Goal: Transaction & Acquisition: Purchase product/service

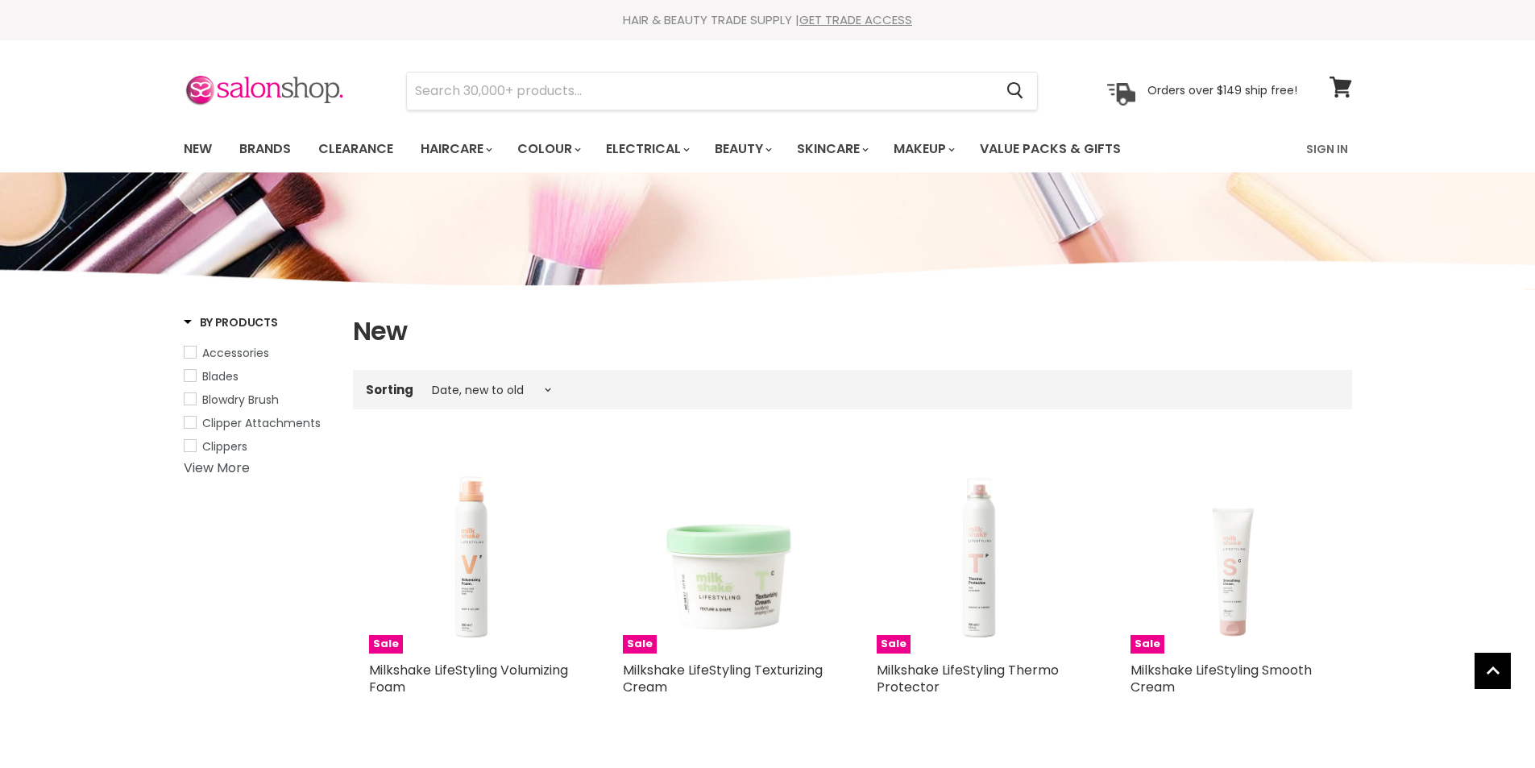
select select "created-descending"
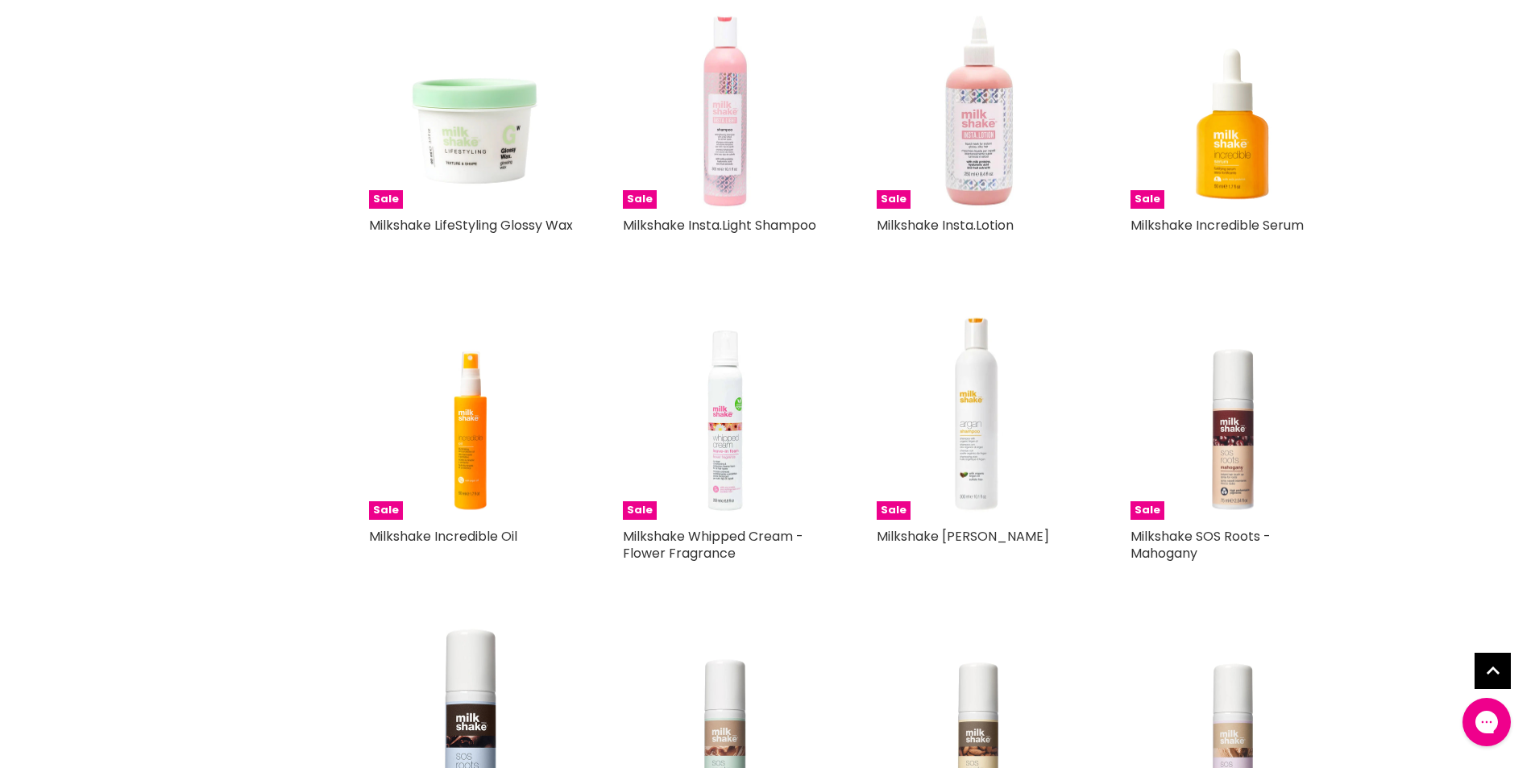
scroll to position [1067, 0]
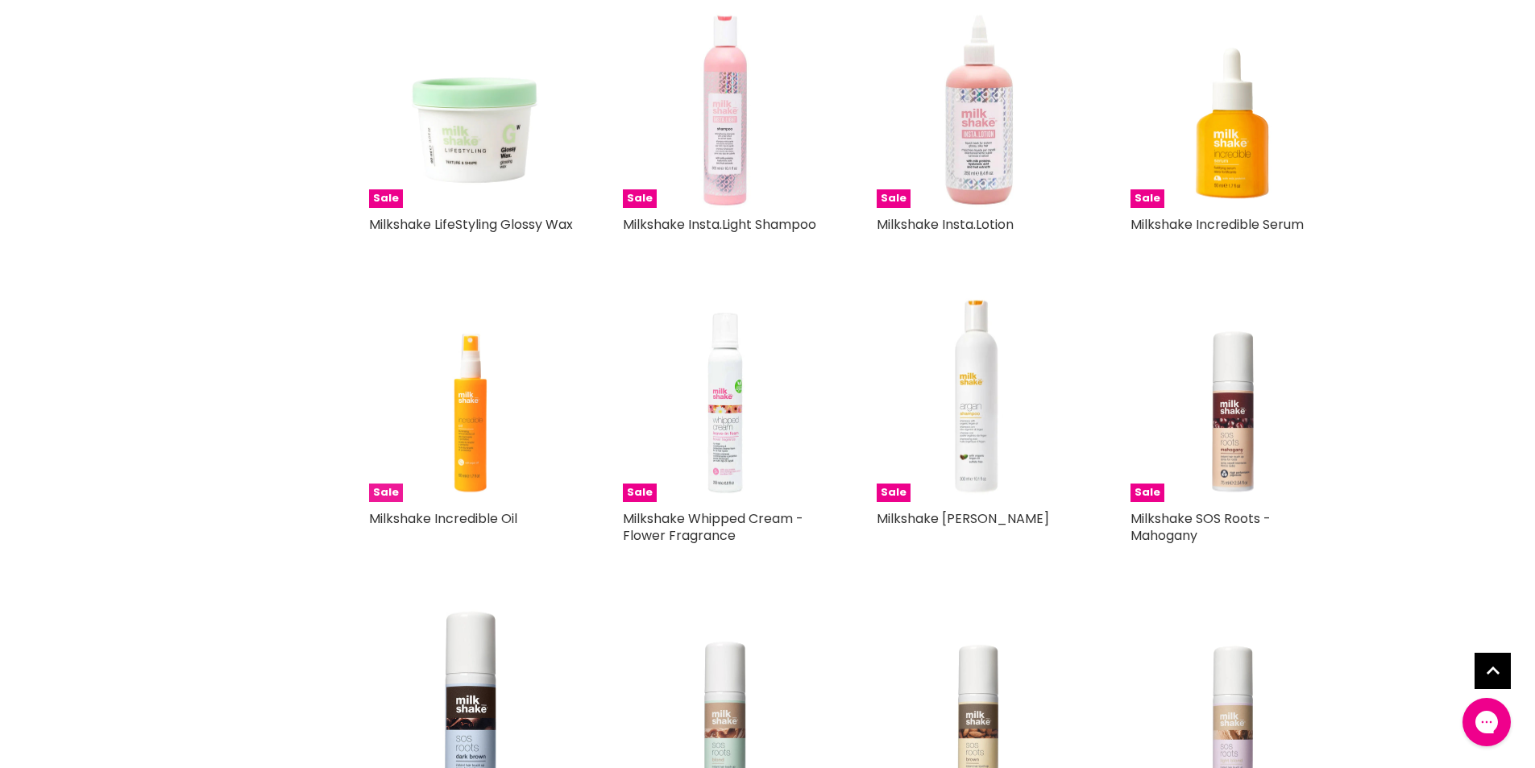
click at [458, 483] on img "Main content" at bounding box center [471, 399] width 205 height 205
